Goal: Find specific page/section: Find specific page/section

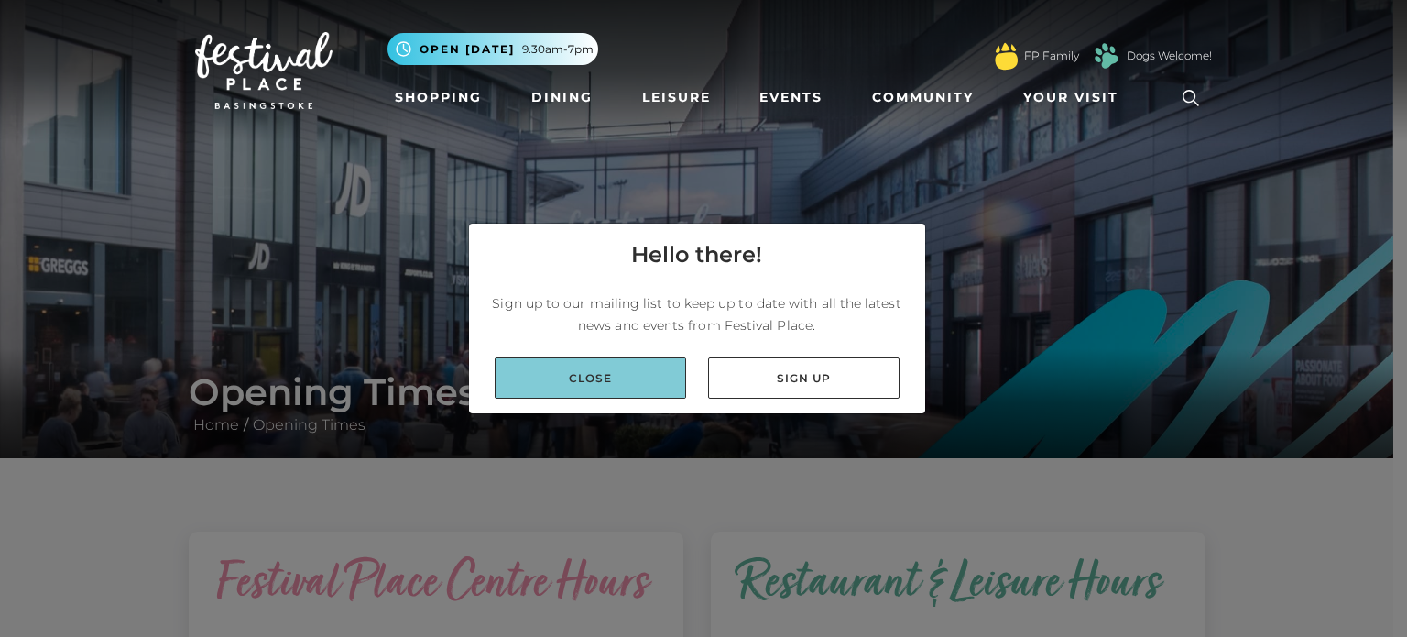
click at [652, 388] on link "Close" at bounding box center [590, 377] width 191 height 41
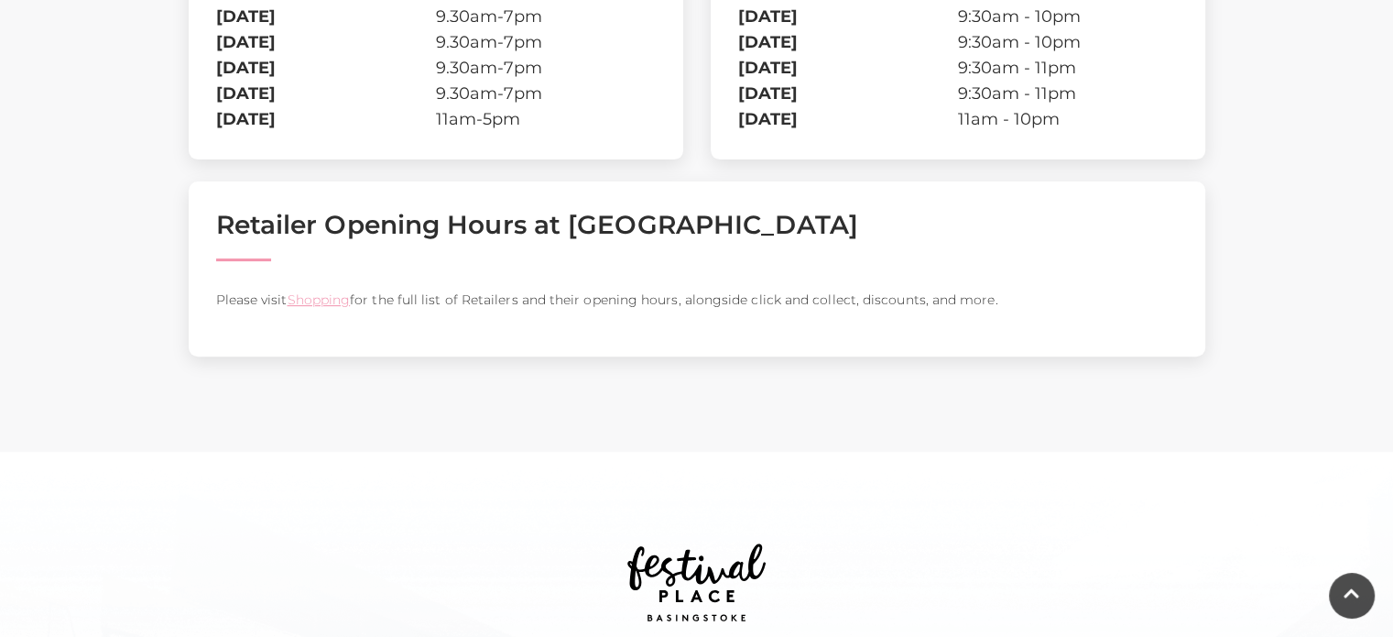
scroll to position [733, 0]
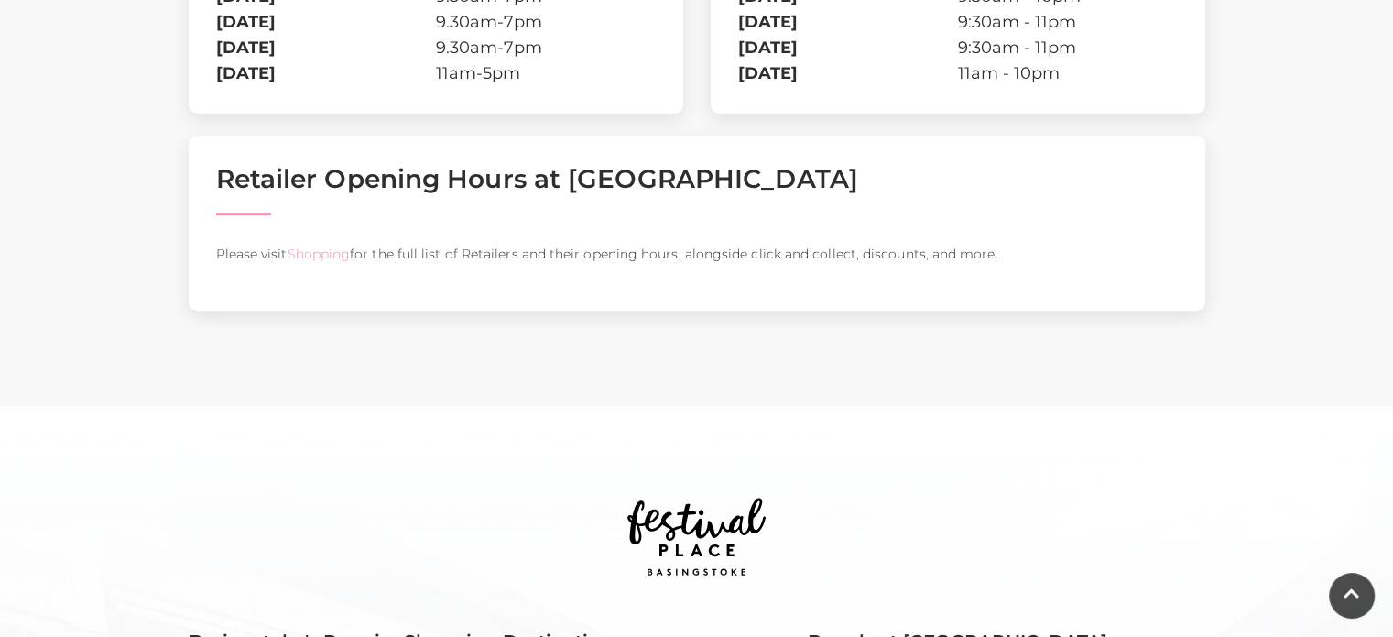
click at [311, 254] on link "Shopping" at bounding box center [318, 253] width 63 height 16
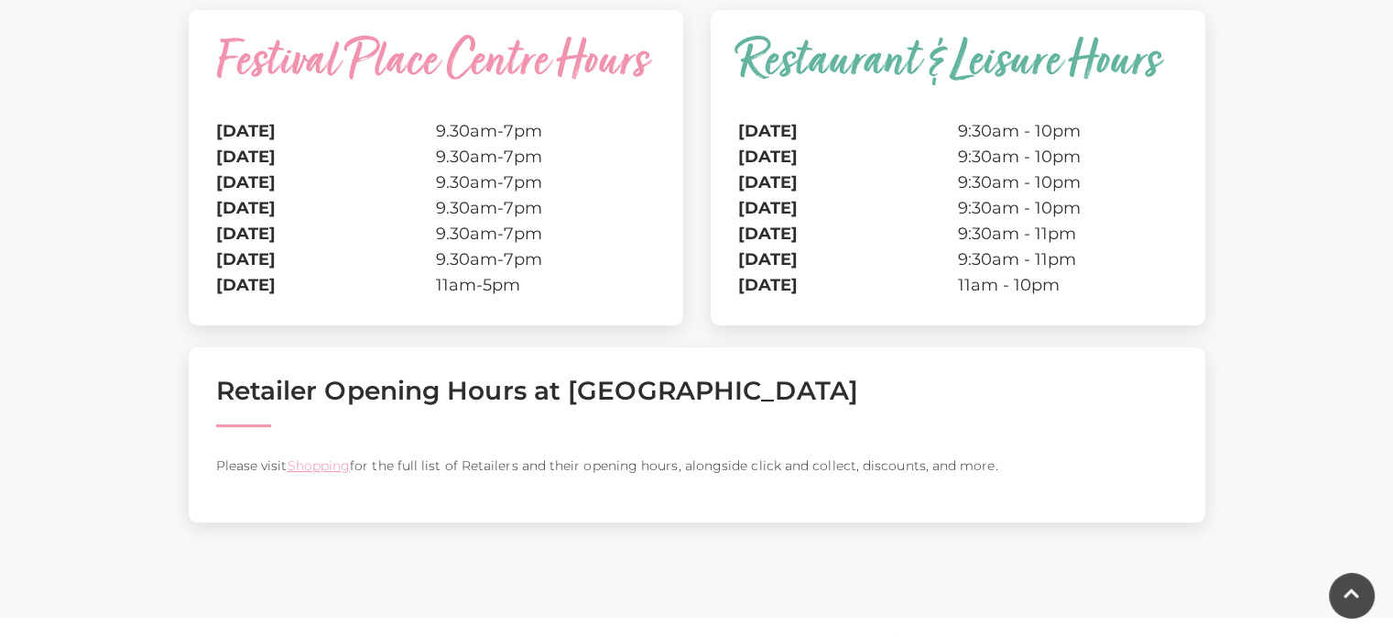
scroll to position [366, 0]
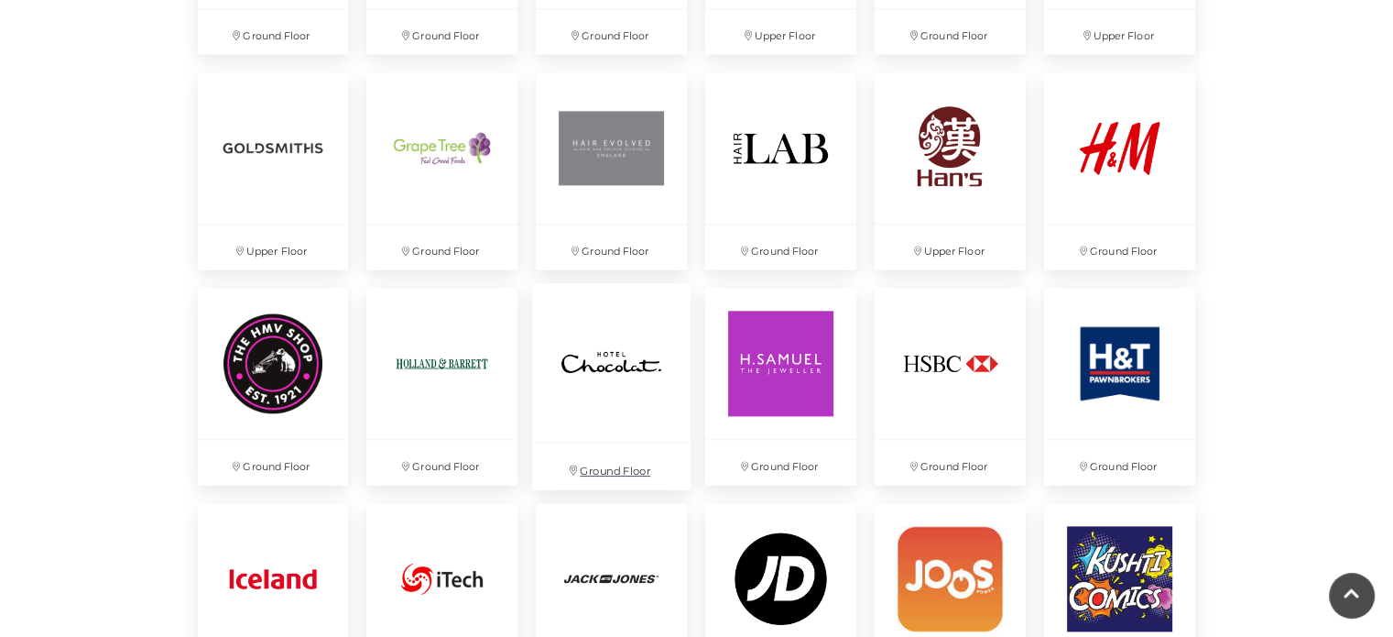
scroll to position [2381, 0]
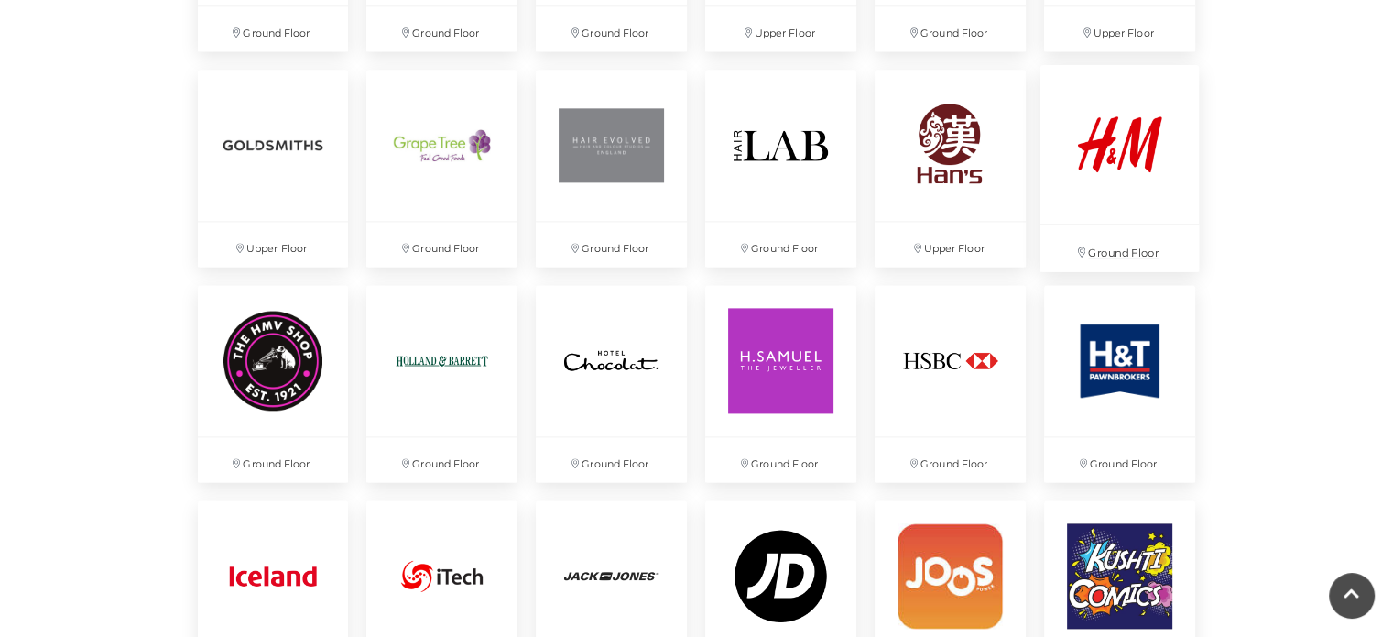
click at [1105, 180] on img at bounding box center [1119, 143] width 158 height 158
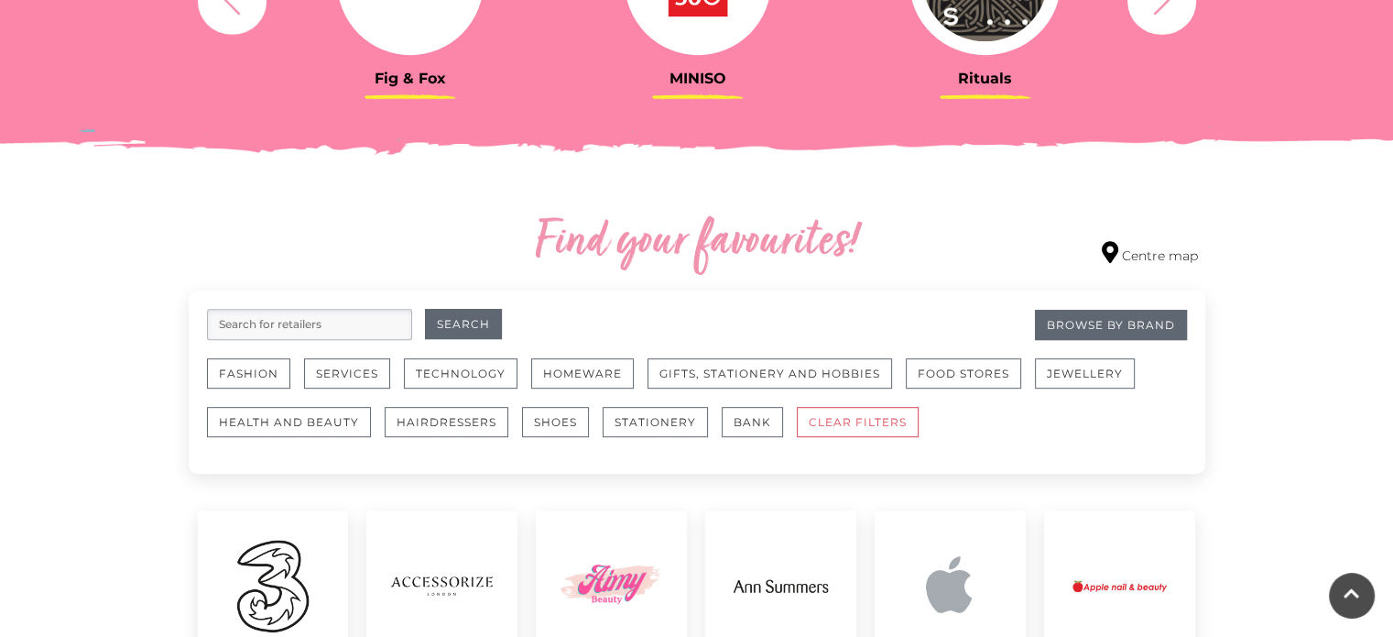
scroll to position [916, 0]
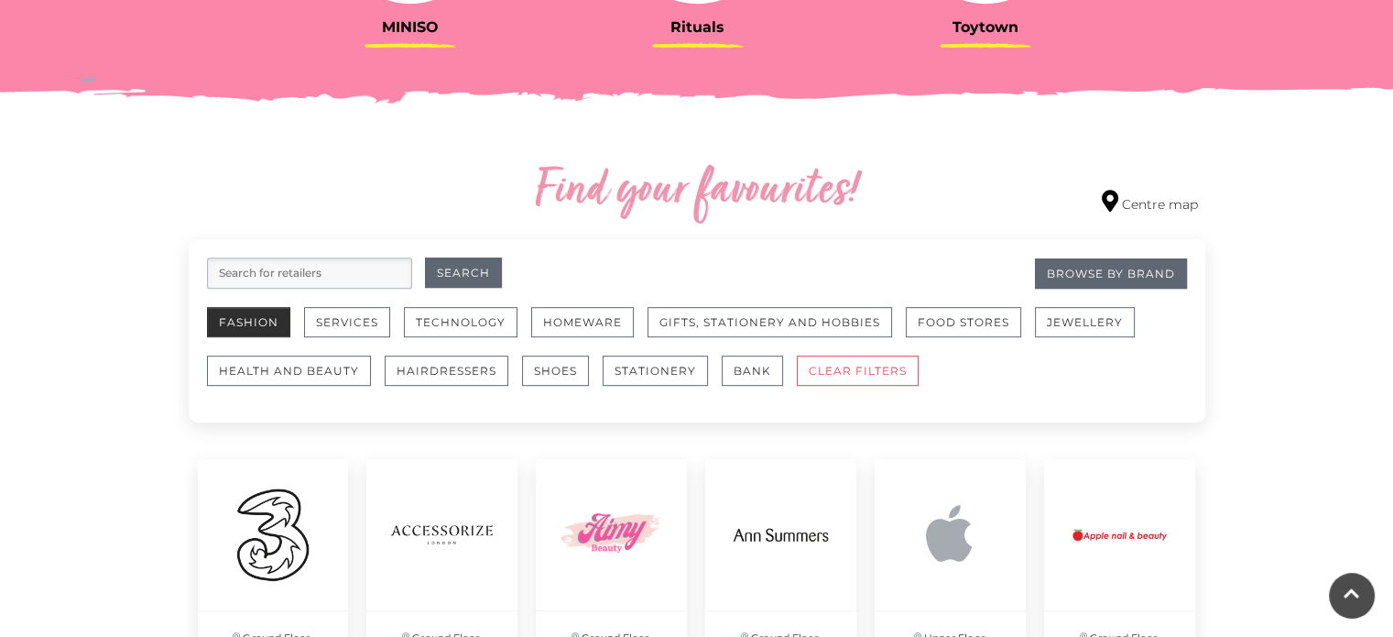
click at [236, 322] on button "Fashion" at bounding box center [248, 322] width 83 height 30
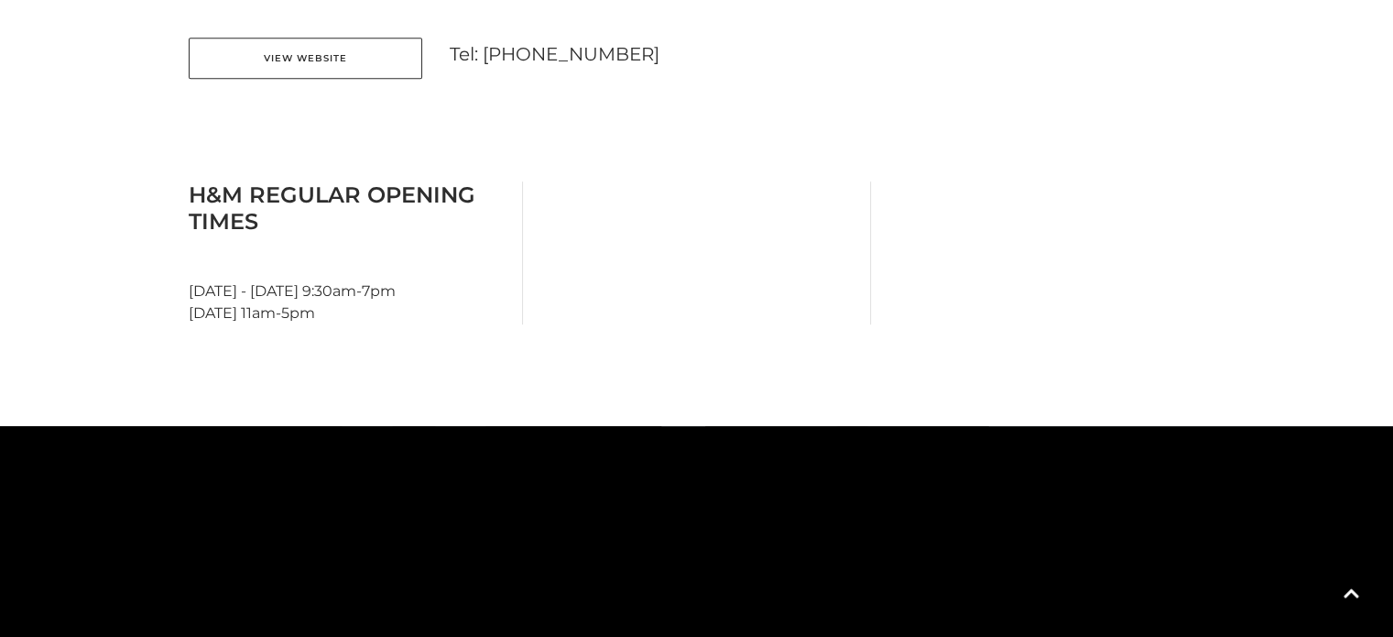
scroll to position [458, 0]
